Goal: Check status: Check status

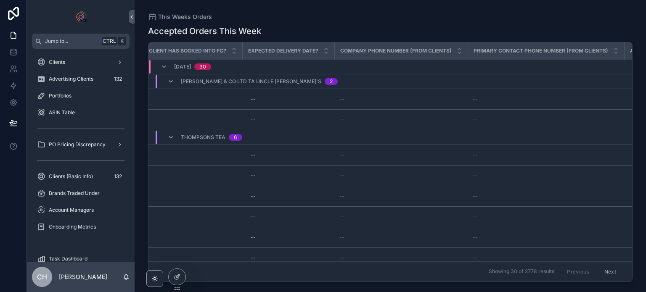
scroll to position [0, 464]
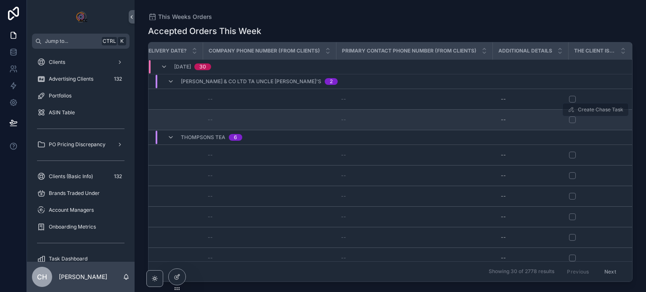
click at [379, 126] on td "--" at bounding box center [414, 120] width 156 height 21
click at [341, 122] on span "--" at bounding box center [343, 119] width 5 height 7
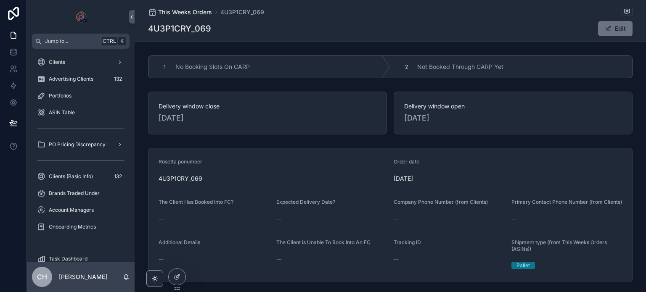
click at [187, 11] on span "This Weeks Orders" at bounding box center [185, 12] width 54 height 8
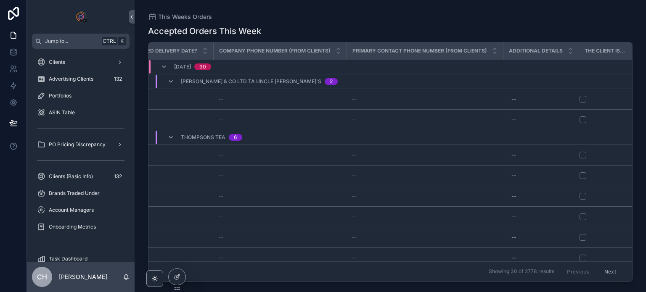
scroll to position [0, 464]
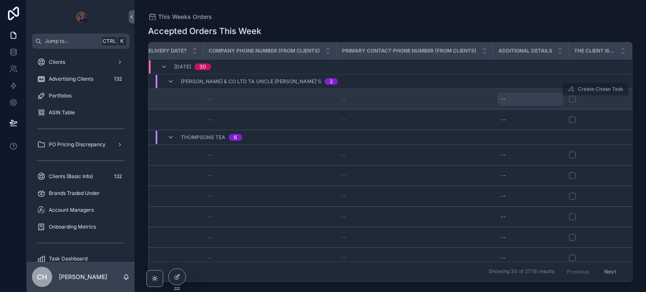
click at [512, 99] on div "--" at bounding box center [530, 98] width 66 height 13
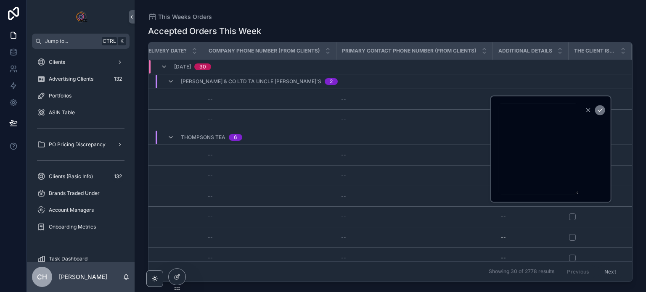
drag, startPoint x: 576, startPoint y: 126, endPoint x: 586, endPoint y: 186, distance: 61.3
click at [586, 186] on form "scrollable content" at bounding box center [552, 149] width 108 height 92
click at [477, 10] on div "This Weeks Orders Accepted Orders This Week Order date Rosetta ponumber Deliver…" at bounding box center [390, 141] width 511 height 282
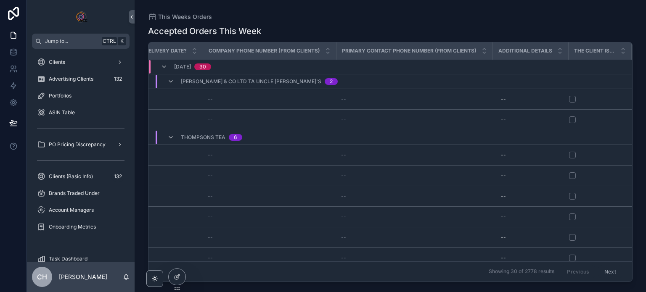
click at [431, 26] on div "Accepted Orders This Week" at bounding box center [390, 31] width 484 height 12
click at [522, 9] on div "This Weeks Orders Accepted Orders This Week Order date Rosetta ponumber Deliver…" at bounding box center [390, 141] width 511 height 282
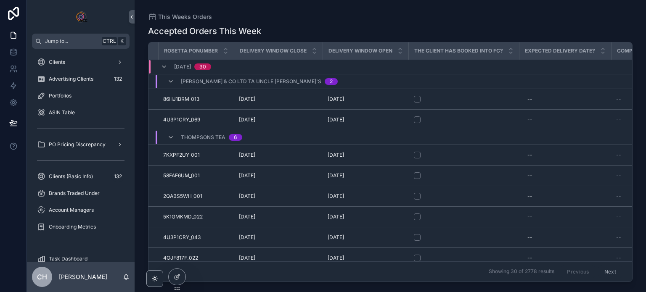
scroll to position [0, 0]
